Goal: Navigation & Orientation: Find specific page/section

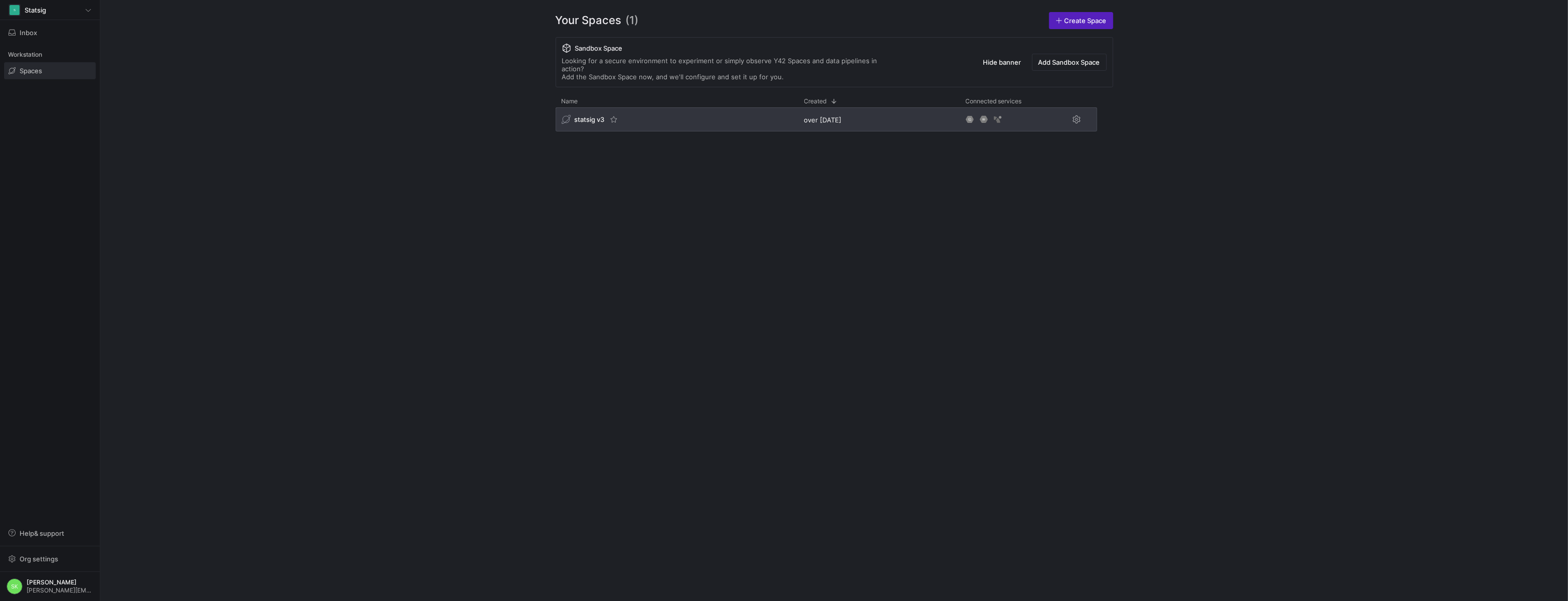
click at [589, 124] on span "statsig v3" at bounding box center [589, 119] width 30 height 8
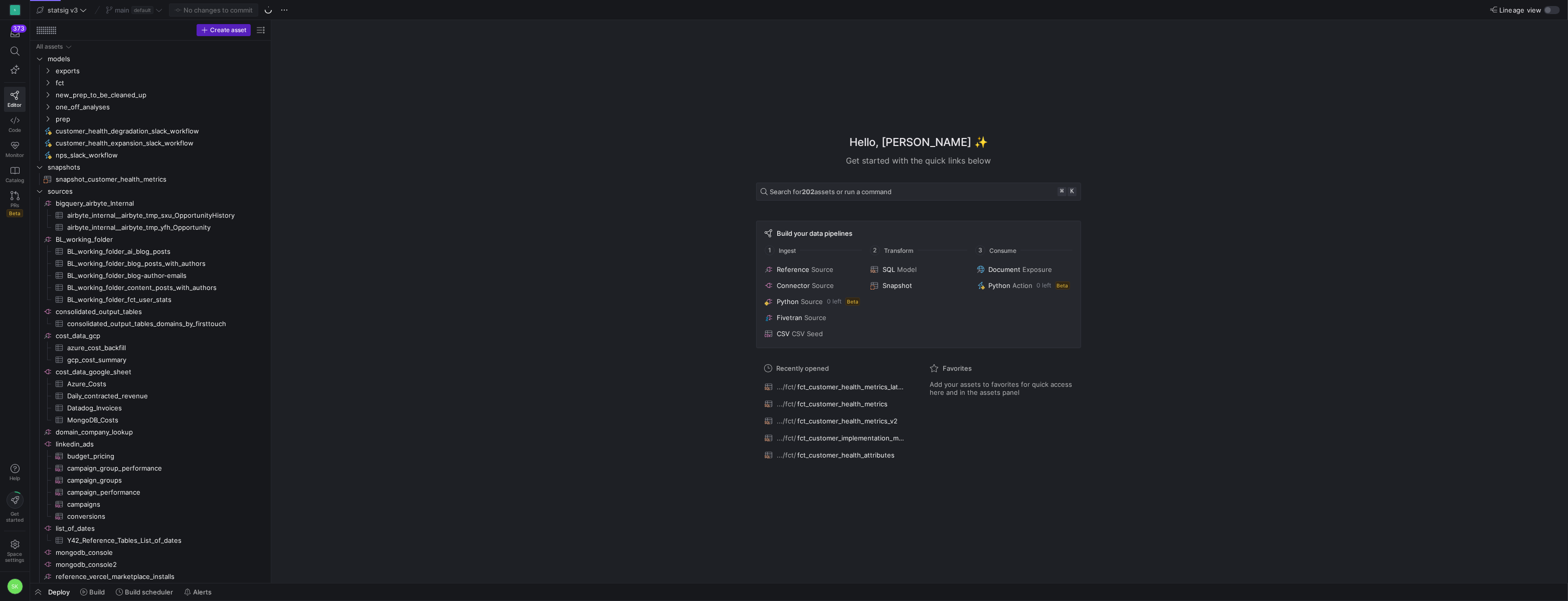
drag, startPoint x: 169, startPoint y: 161, endPoint x: 342, endPoint y: 183, distance: 174.4
click at [16, 55] on icon at bounding box center [15, 51] width 9 height 9
